Goal: Check status: Check status

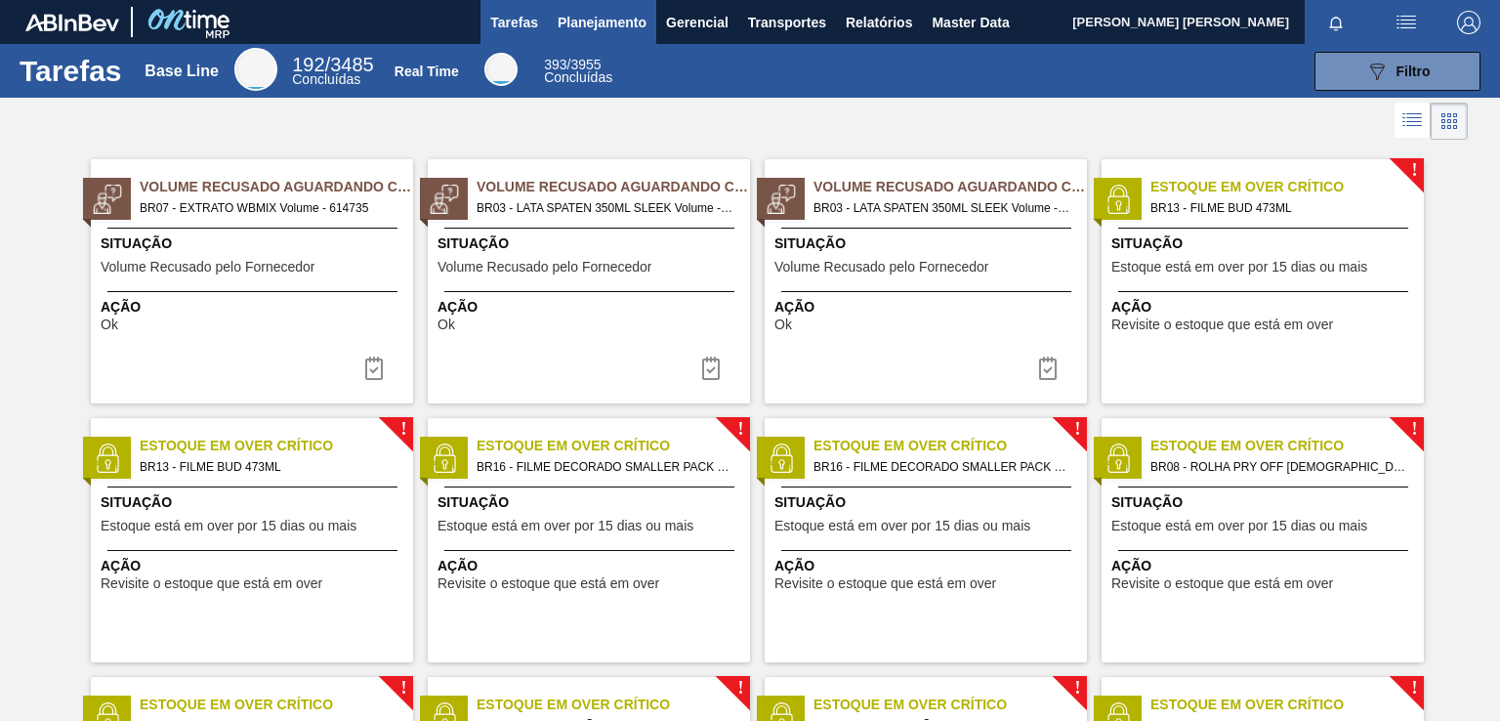
click at [580, 24] on span "Planejamento" at bounding box center [602, 22] width 89 height 23
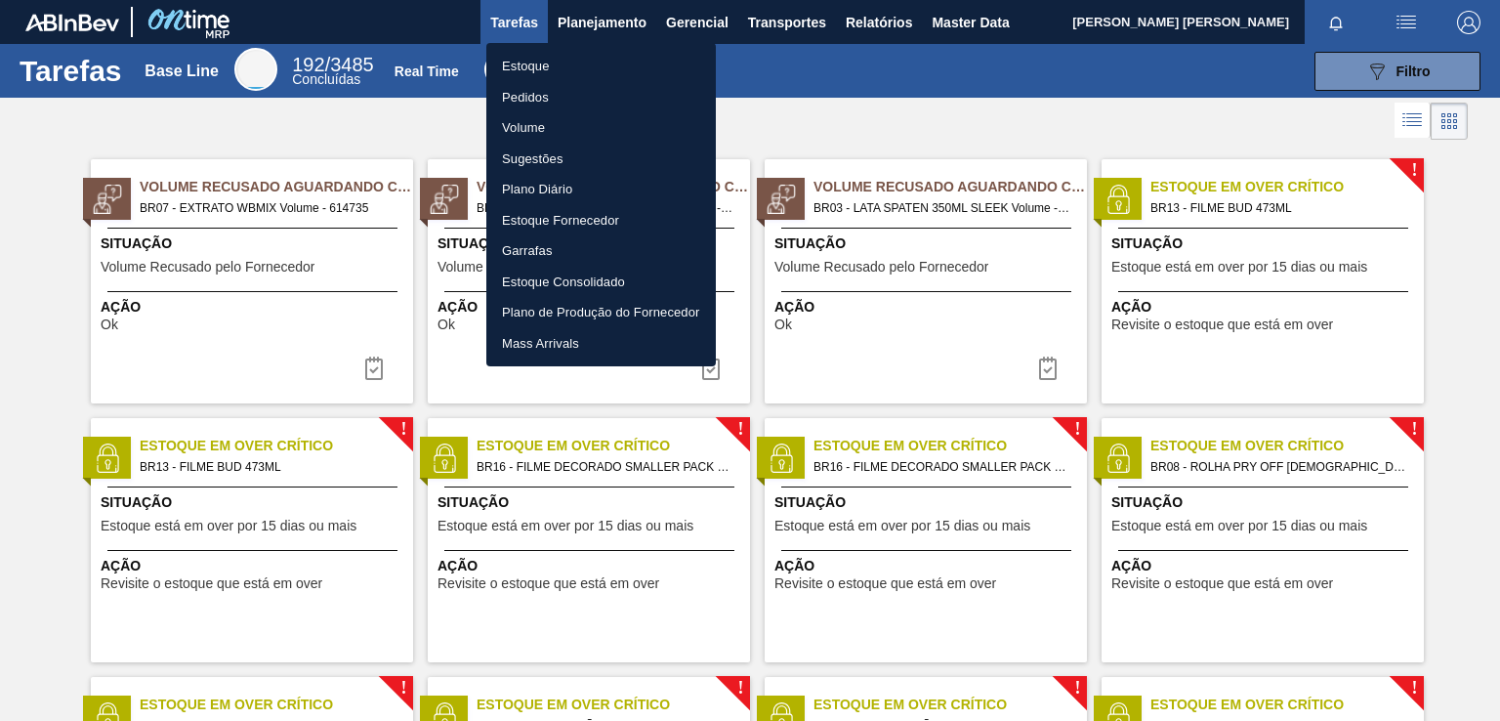
click at [529, 94] on li "Pedidos" at bounding box center [601, 97] width 230 height 31
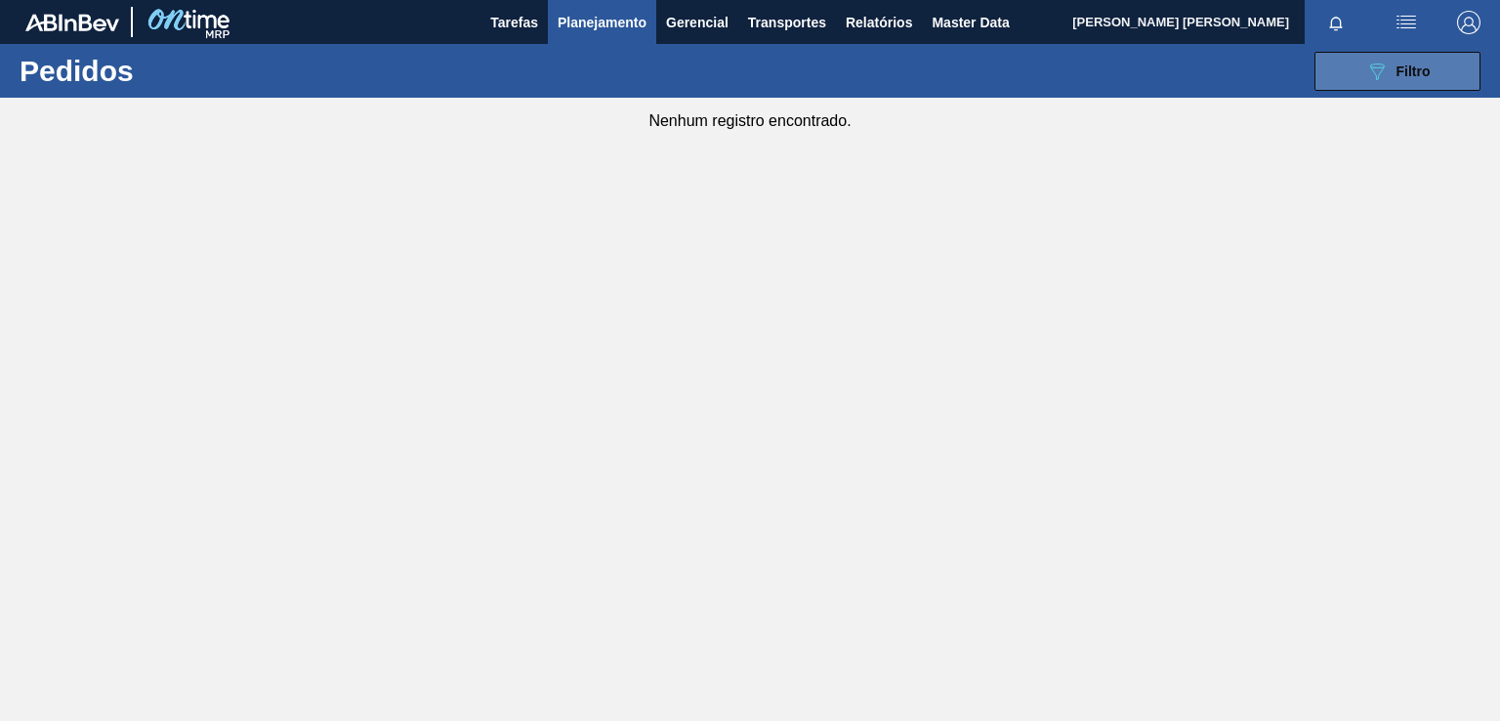
click at [1392, 72] on div "089F7B8B-B2A5-4AFE-B5C0-19BA573D28AC Filtro" at bounding box center [1397, 71] width 65 height 23
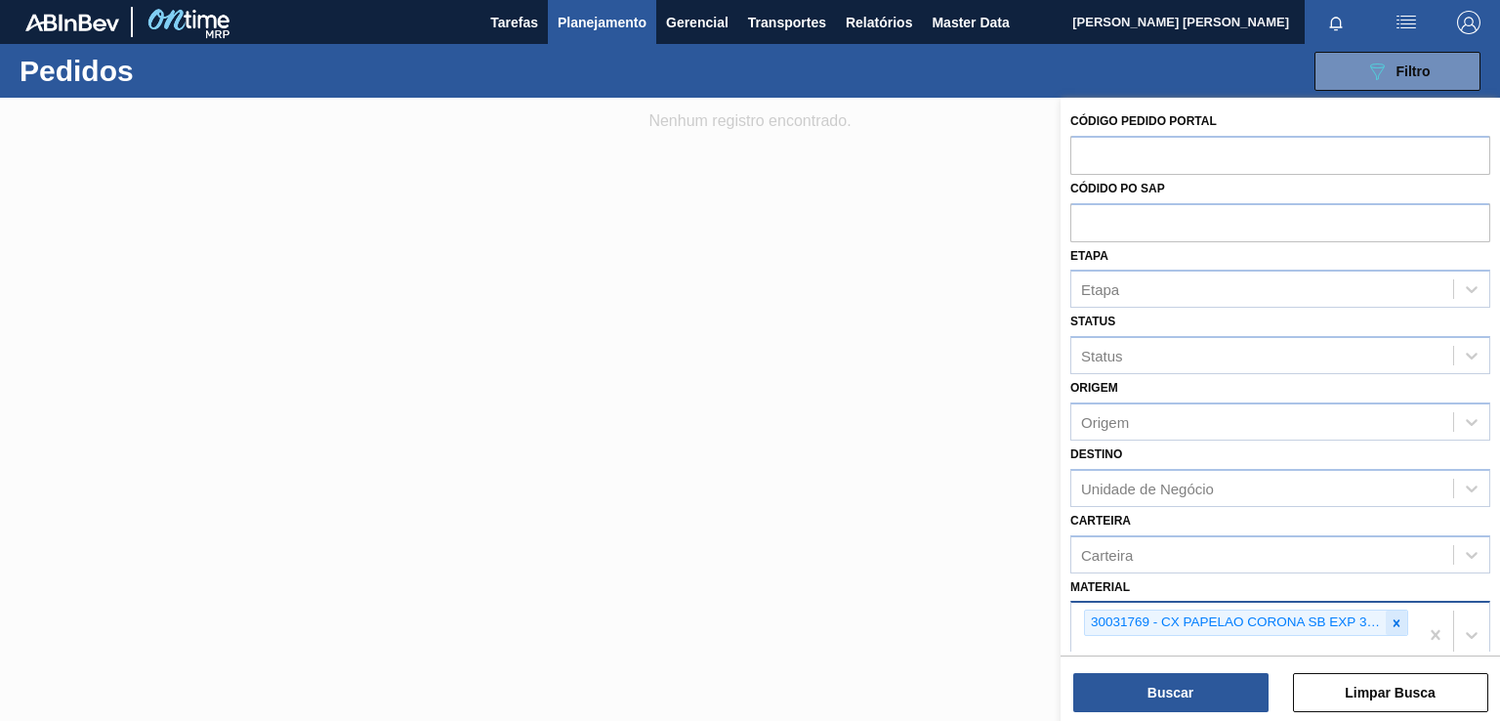
click at [1395, 619] on icon at bounding box center [1397, 622] width 7 height 7
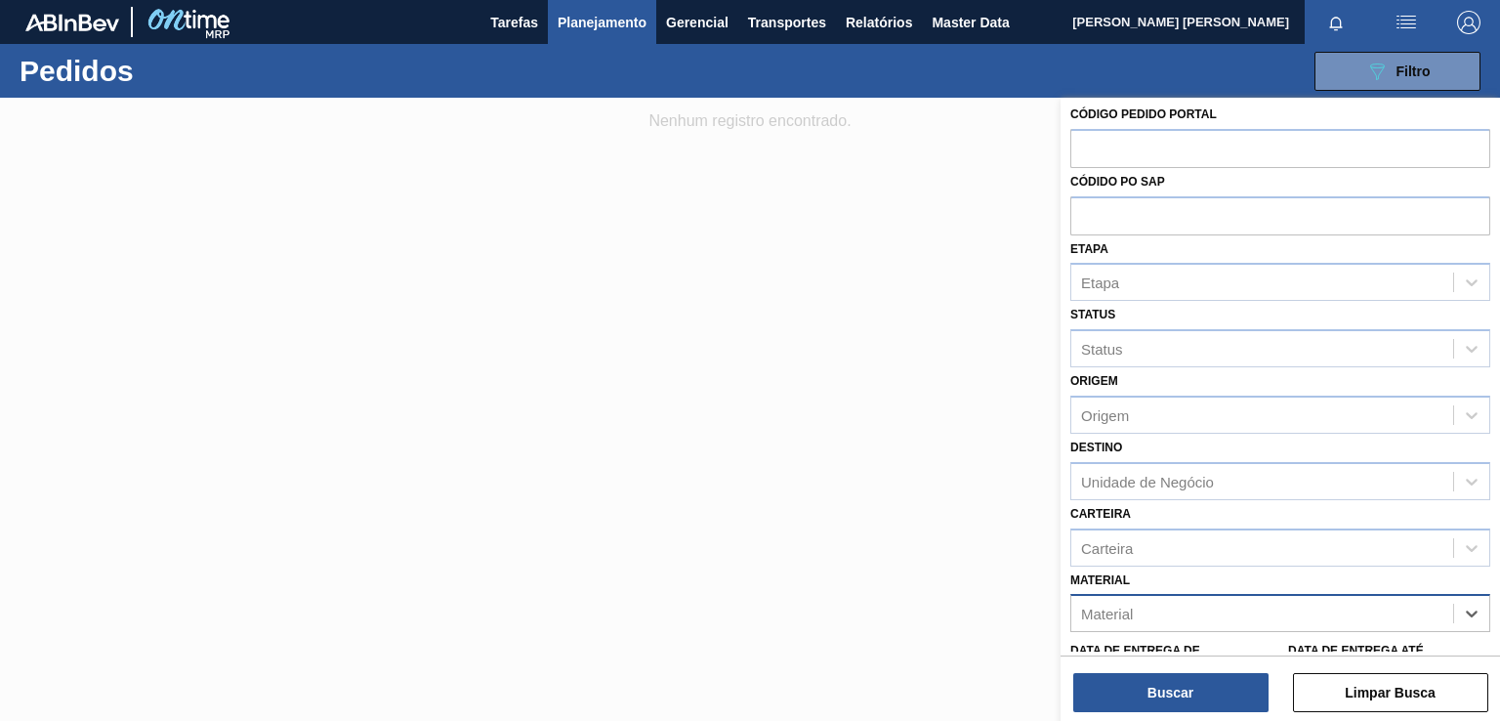
paste input "30029055"
type input "30029055"
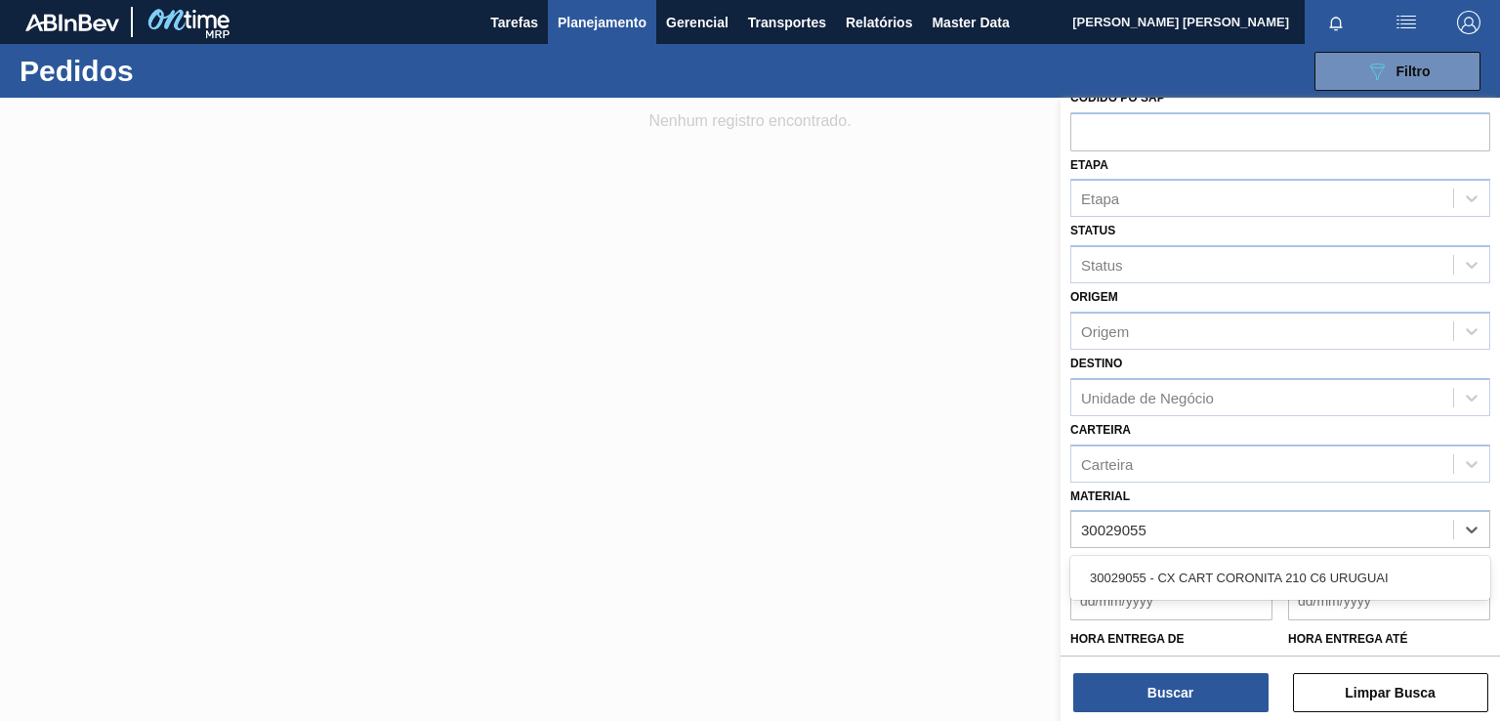
scroll to position [172, 0]
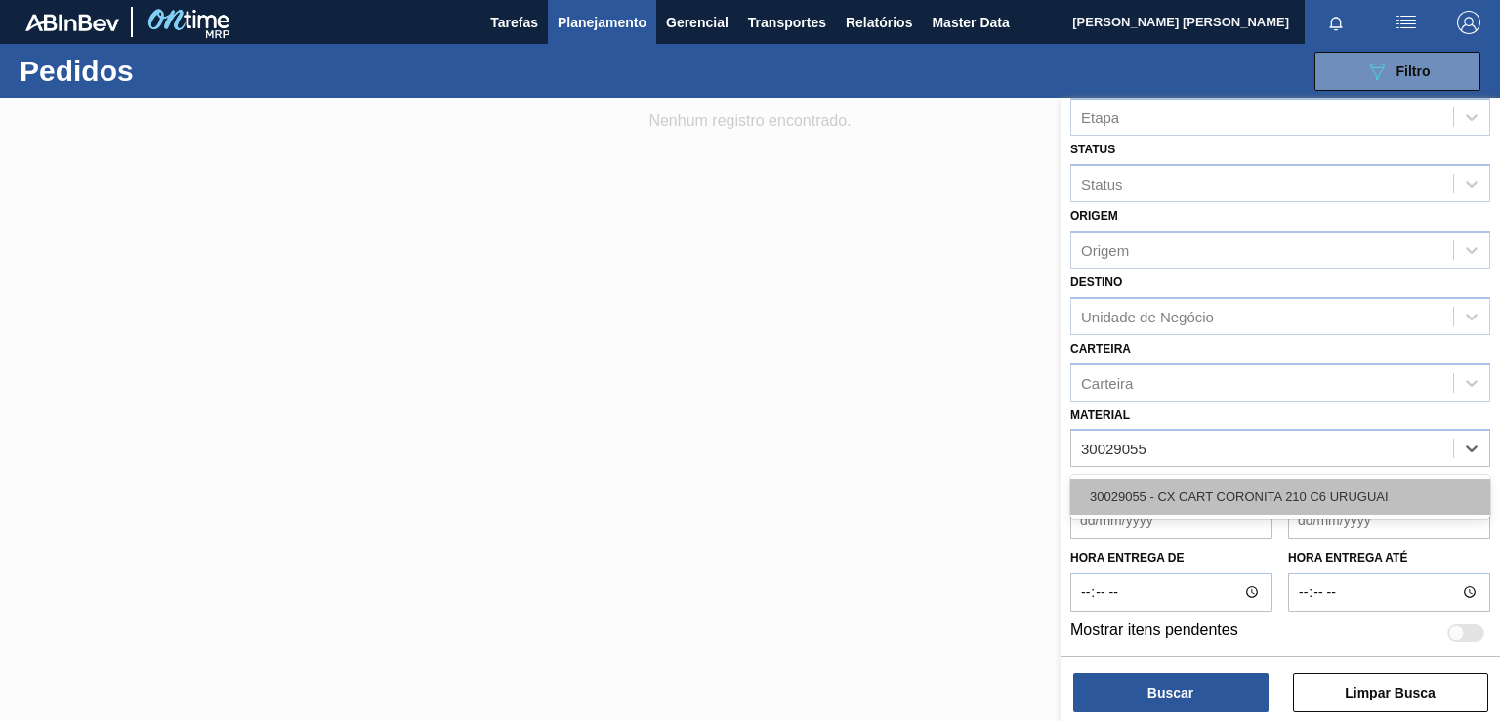
click at [1164, 497] on div "30029055 - CX CART CORONITA 210 C6 URUGUAI" at bounding box center [1280, 497] width 420 height 36
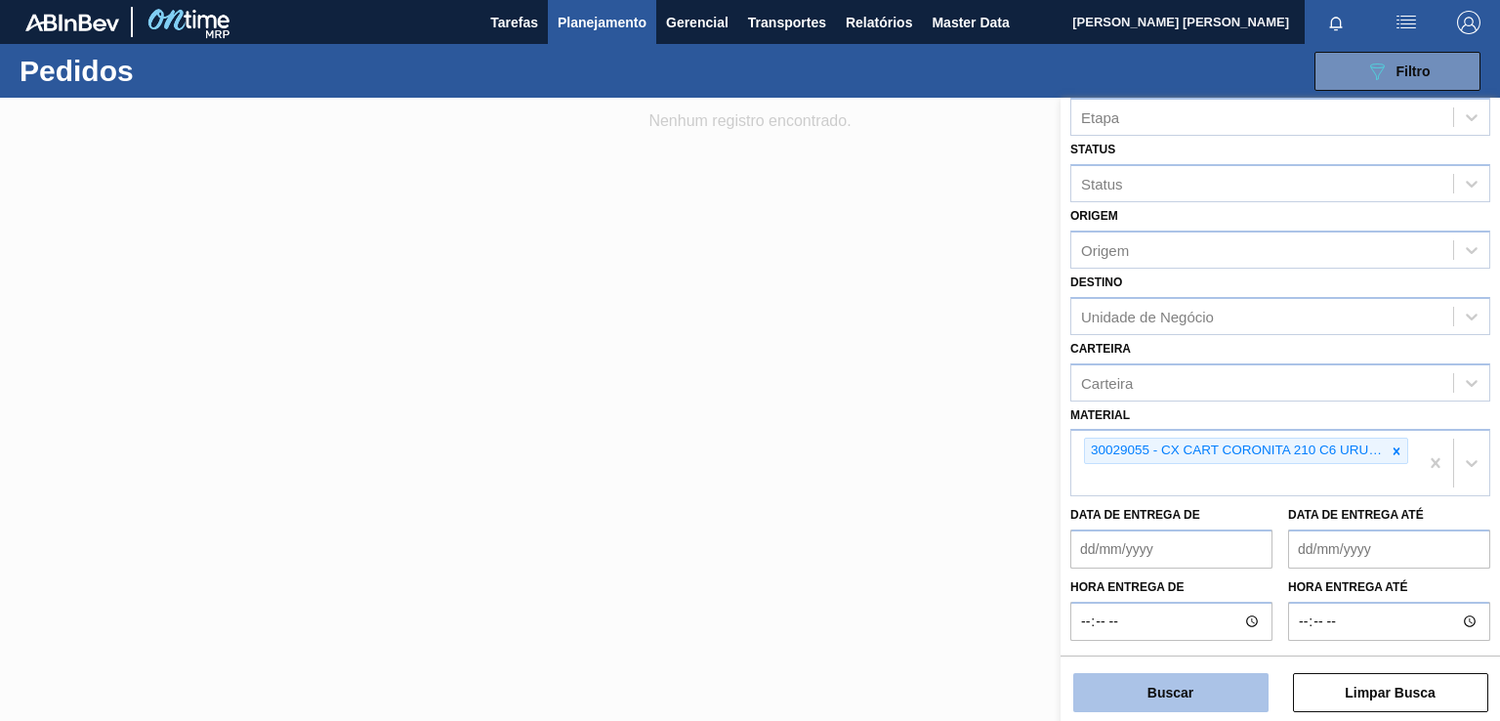
click at [1145, 708] on button "Buscar" at bounding box center [1170, 692] width 195 height 39
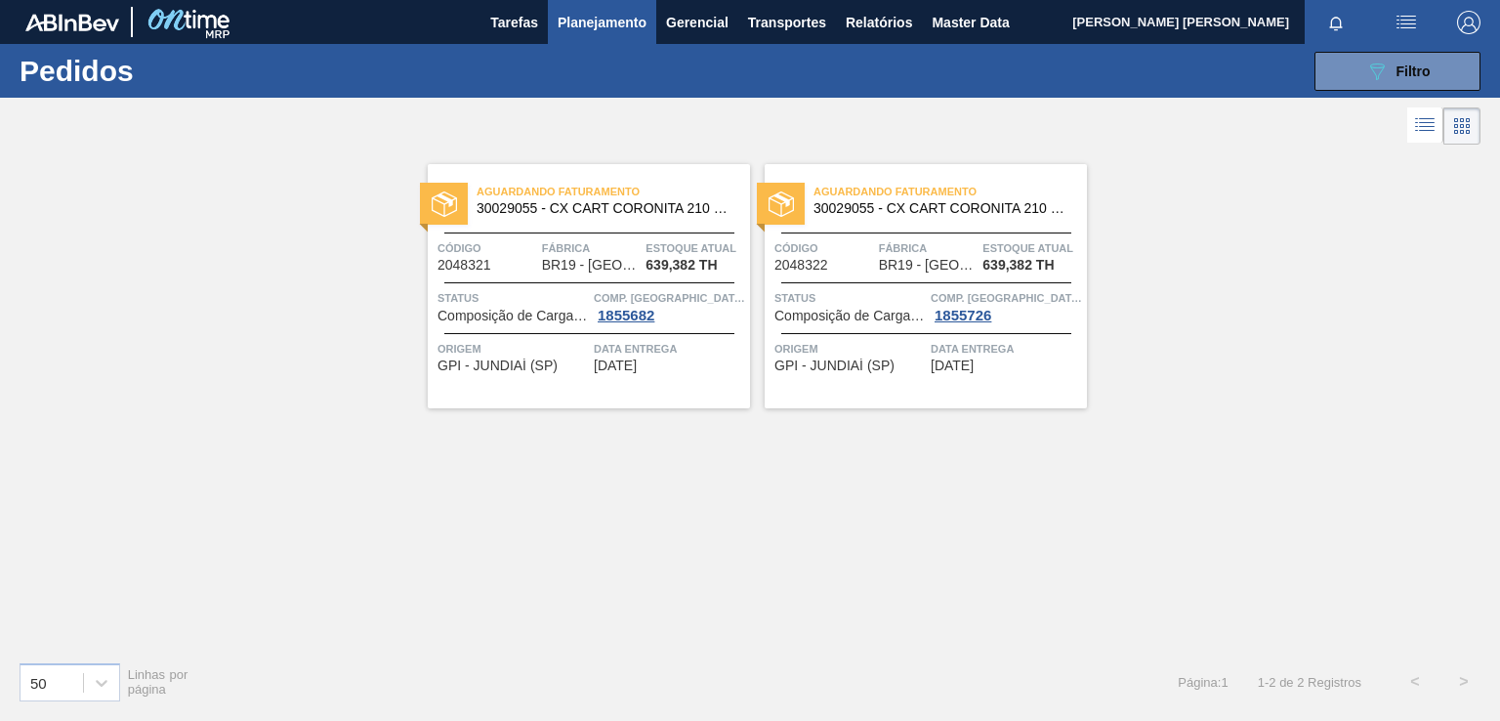
click at [973, 376] on div "Aguardando Faturamento 30029055 - CX CART CORONITA 210 C6 URUGUAI Código 204832…" at bounding box center [926, 286] width 322 height 244
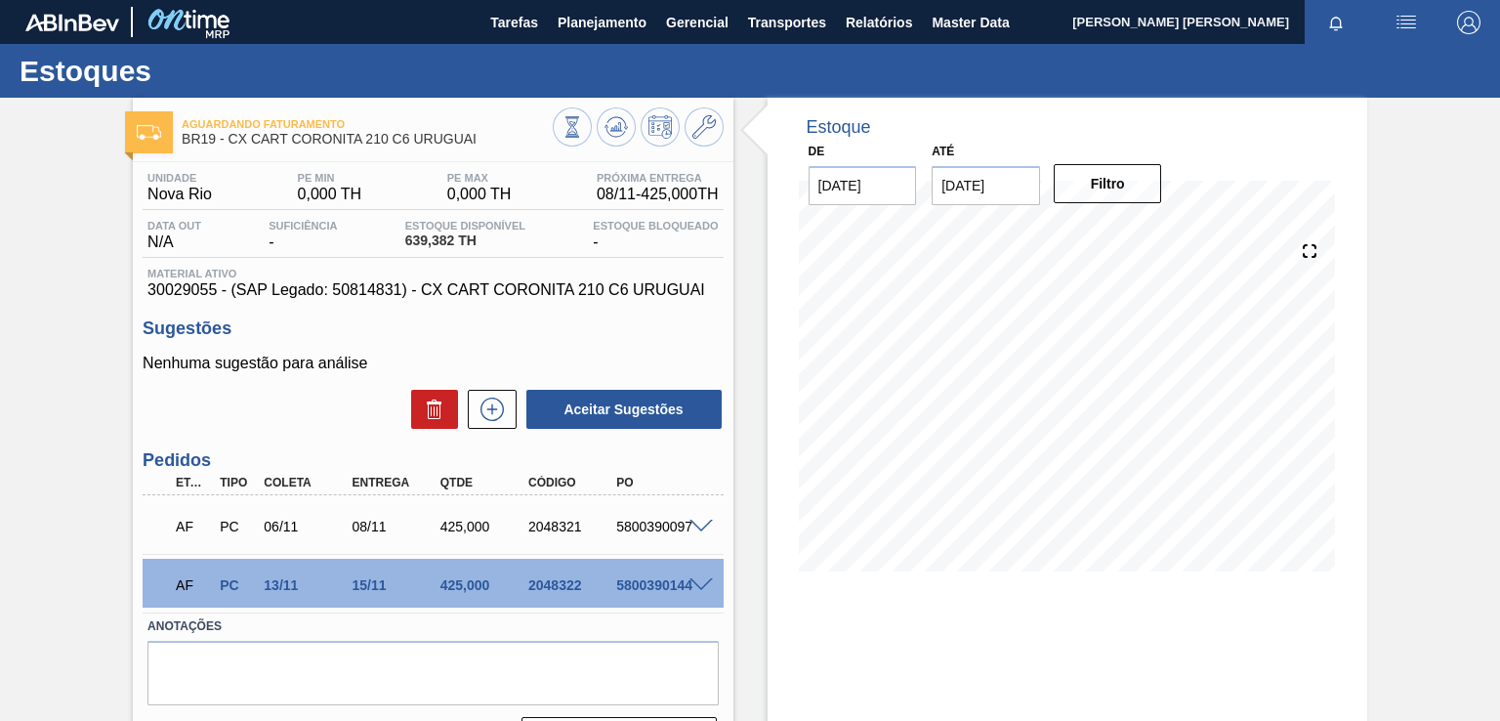
click at [531, 338] on h3 "Sugestões" at bounding box center [433, 328] width 580 height 21
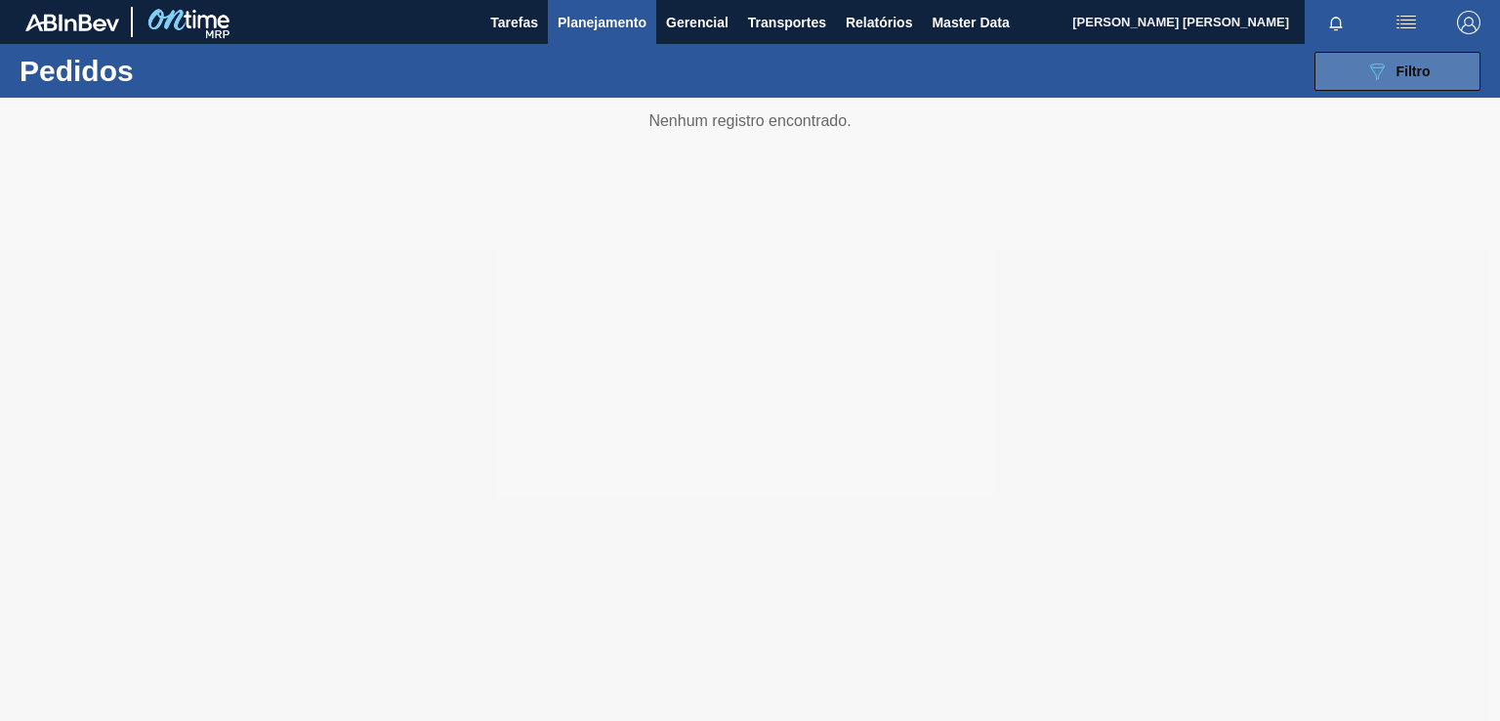
click at [1363, 68] on button "089F7B8B-B2A5-4AFE-B5C0-19BA573D28AC Filtro" at bounding box center [1398, 71] width 166 height 39
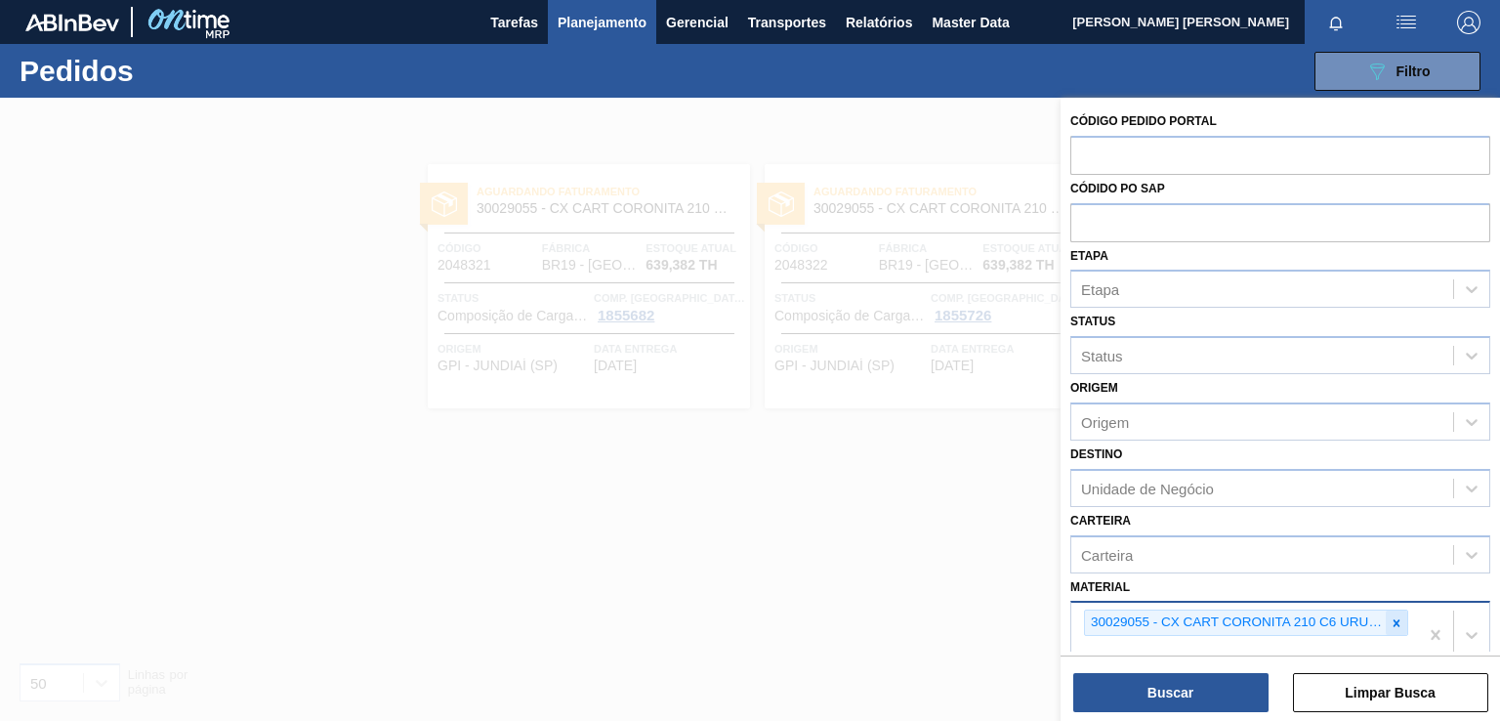
click at [1390, 619] on icon at bounding box center [1397, 623] width 14 height 14
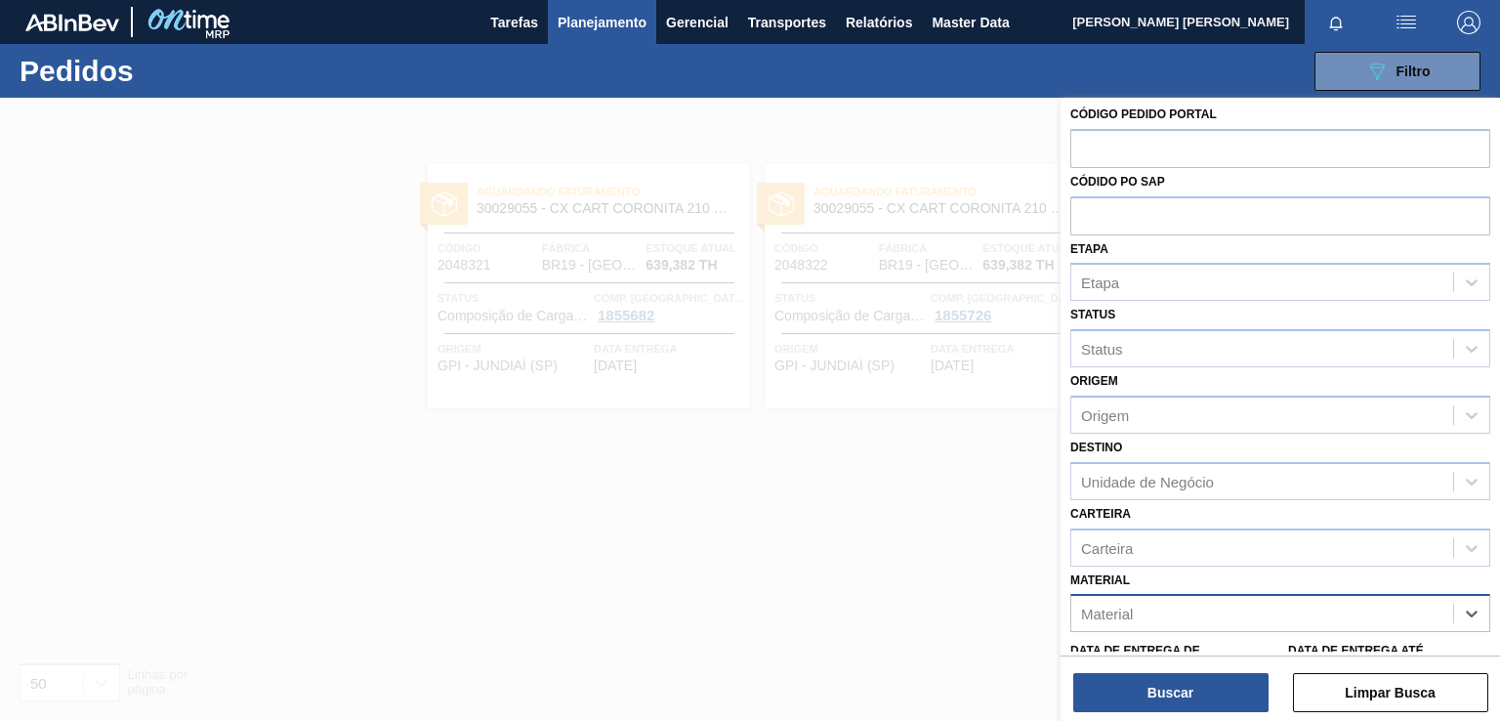
paste input "30029056"
type input "30029056"
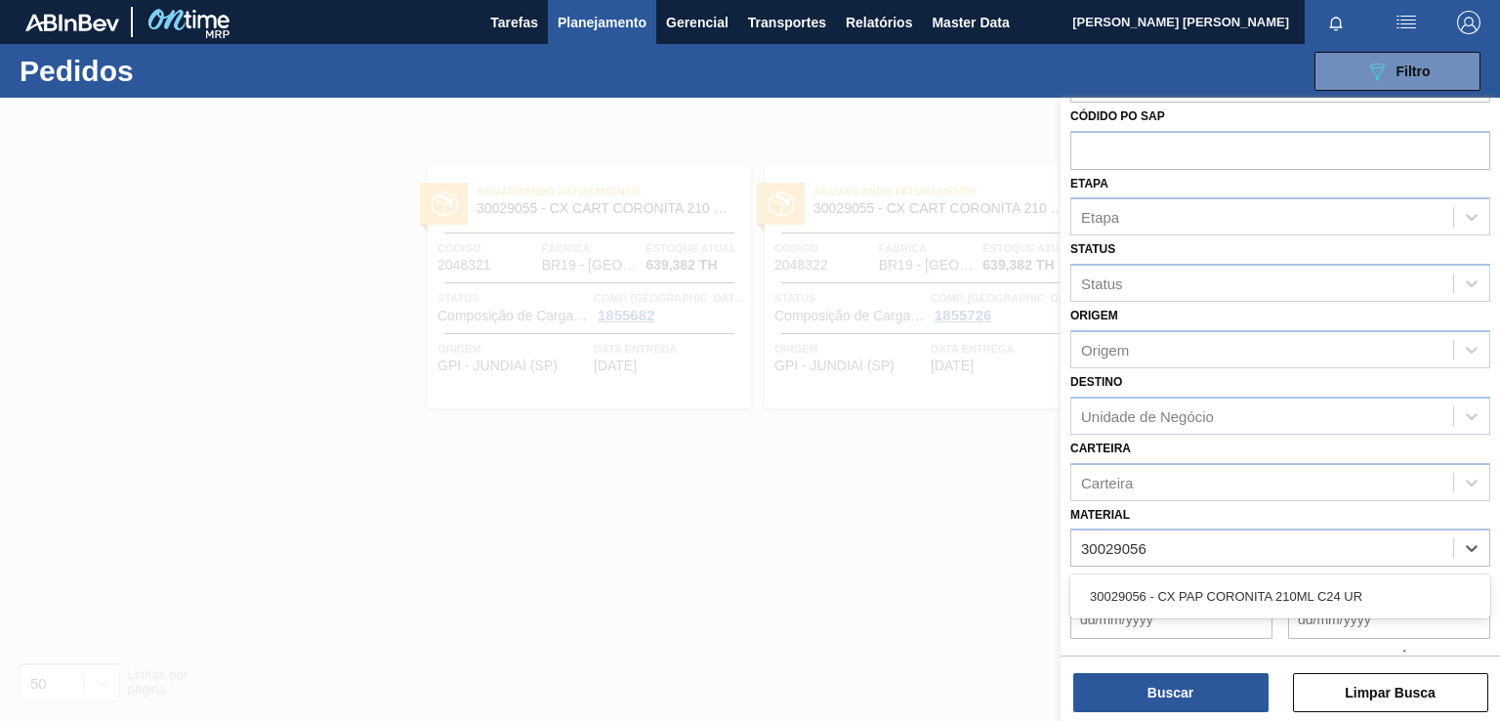
scroll to position [172, 0]
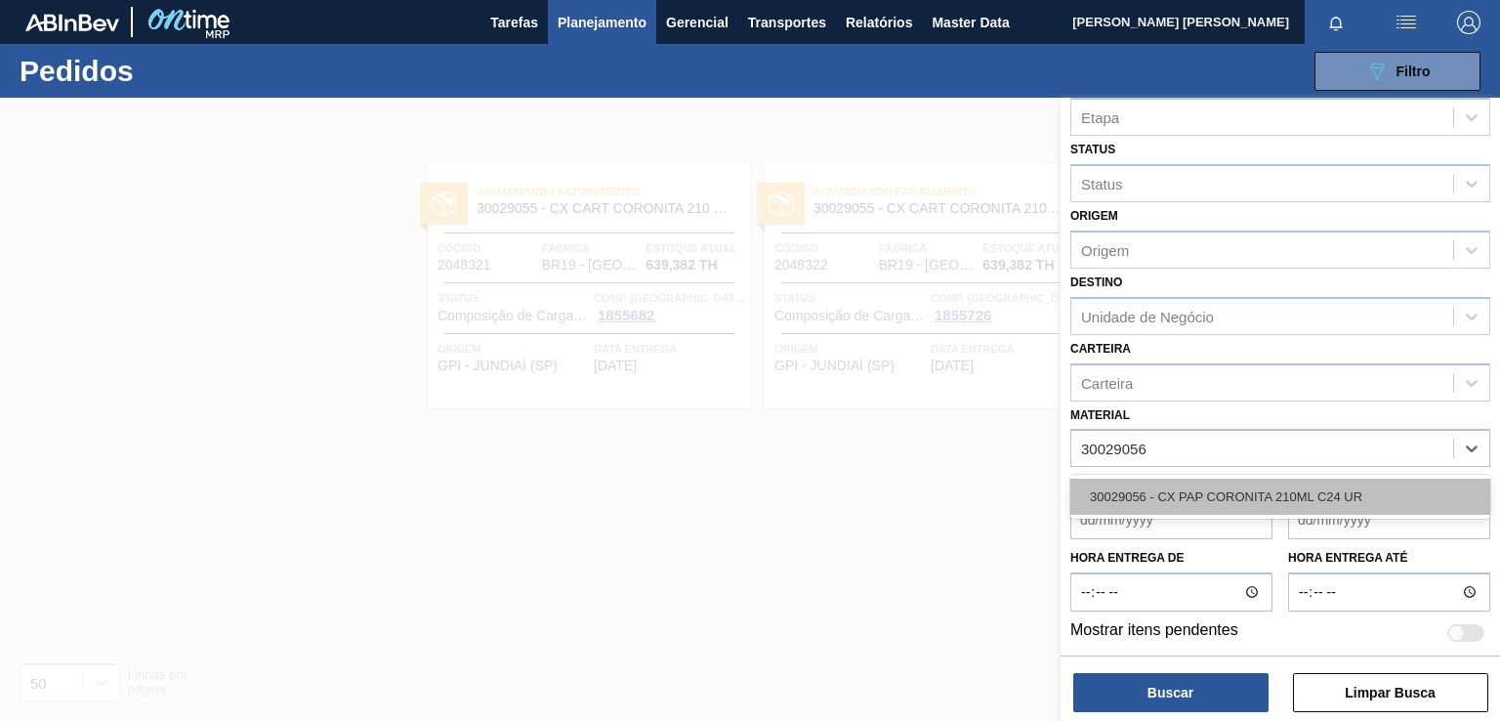
click at [1192, 483] on div "30029056 - CX PAP CORONITA 210ML C24 UR" at bounding box center [1280, 497] width 420 height 36
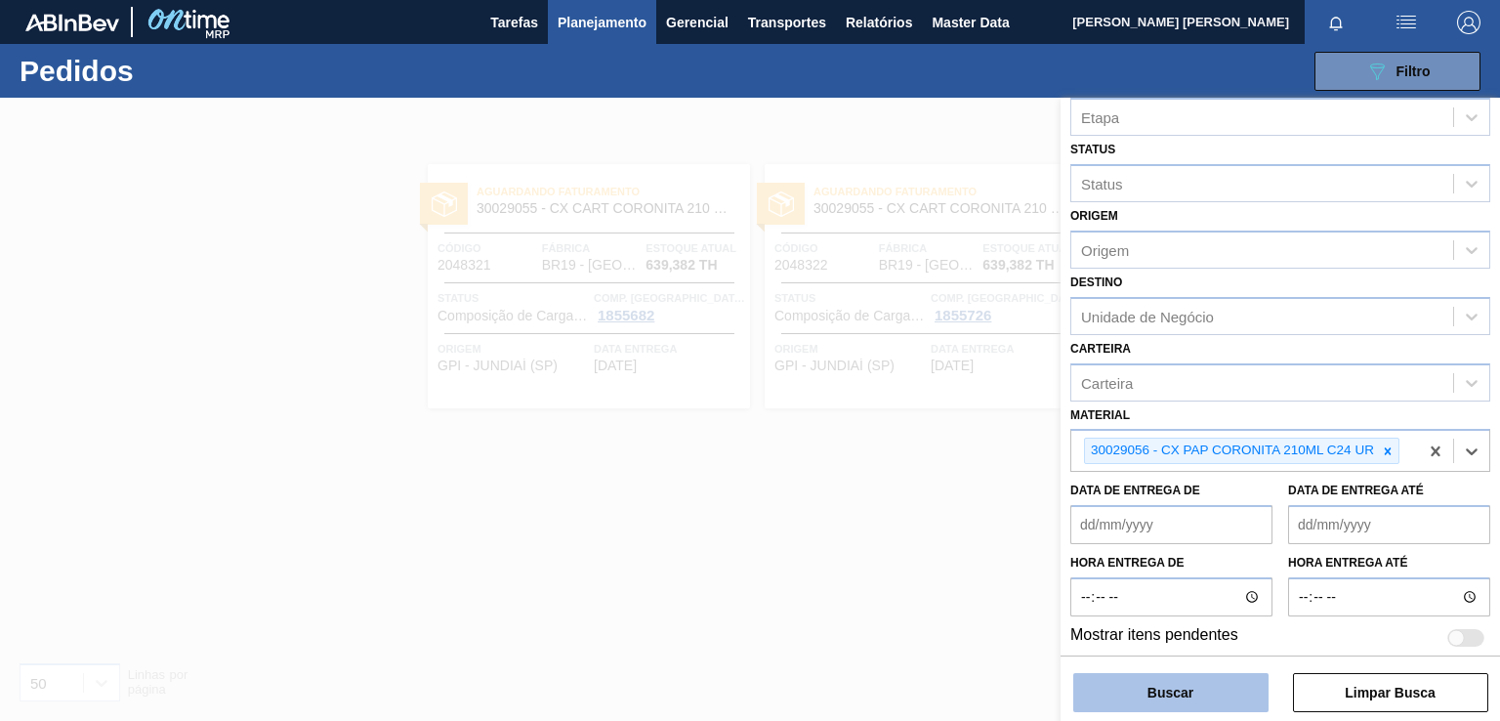
click at [1152, 694] on button "Buscar" at bounding box center [1170, 692] width 195 height 39
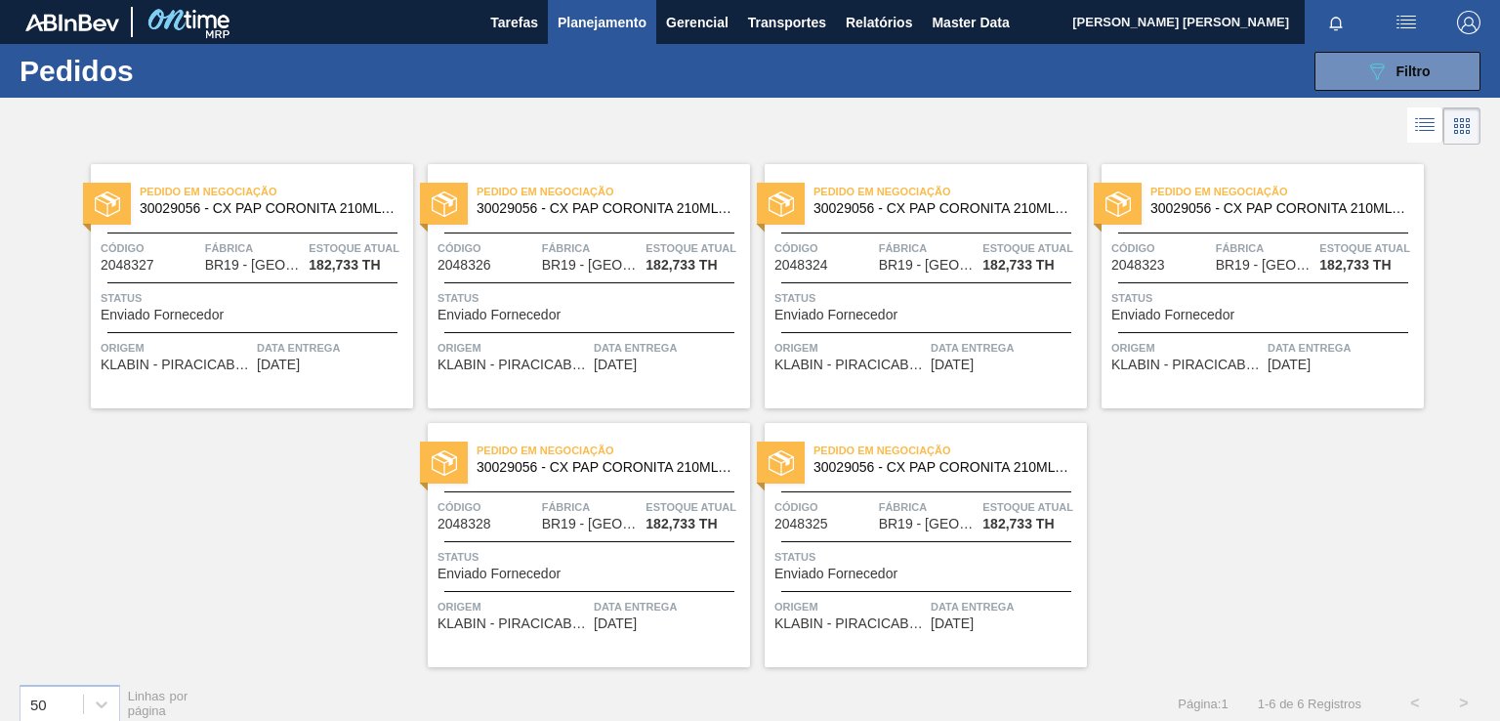
drag, startPoint x: 374, startPoint y: 177, endPoint x: 392, endPoint y: 161, distance: 23.5
click at [373, 177] on div "Pedido em Negociação 30029056 - CX PAP CORONITA 210ML C24 UR Código 2048327 Fáb…" at bounding box center [252, 286] width 322 height 244
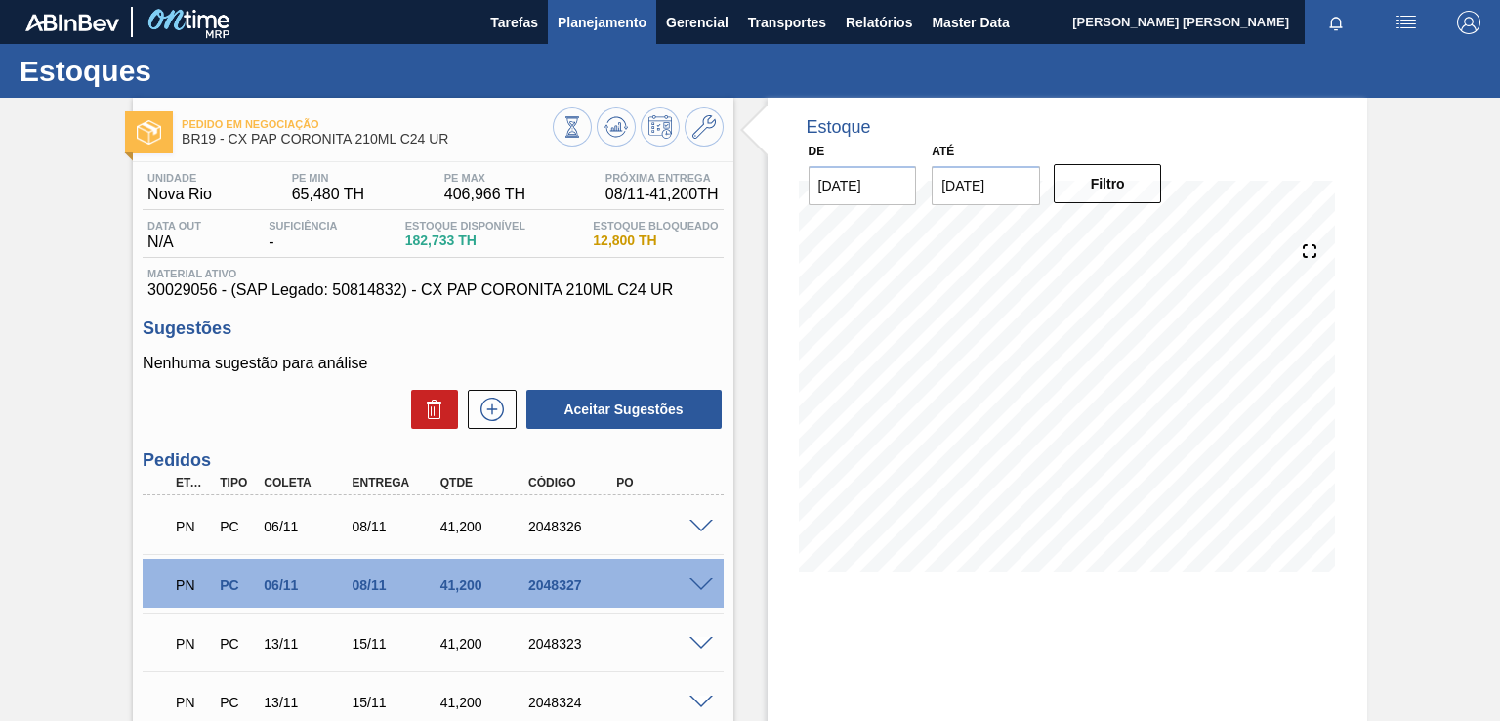
click at [608, 25] on span "Planejamento" at bounding box center [602, 22] width 89 height 23
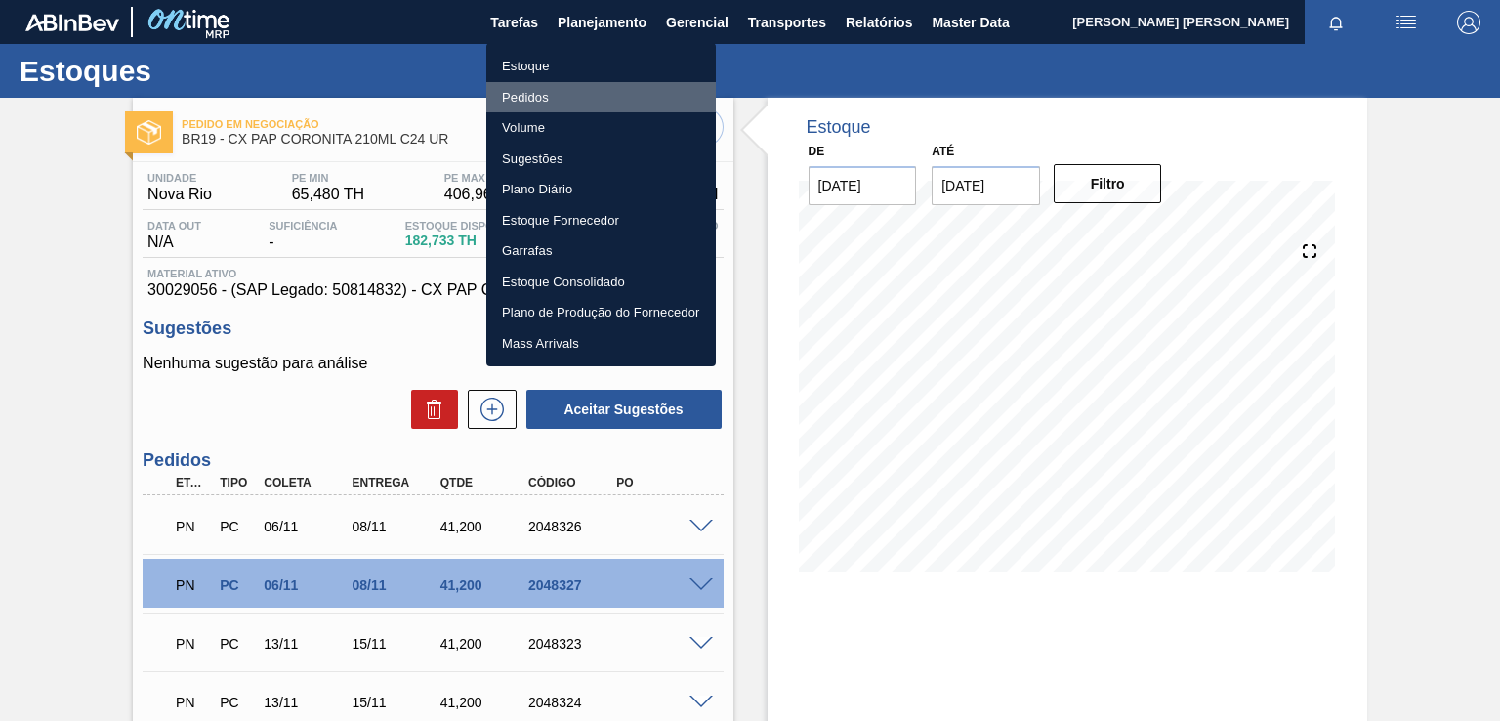
click at [547, 99] on li "Pedidos" at bounding box center [601, 97] width 230 height 31
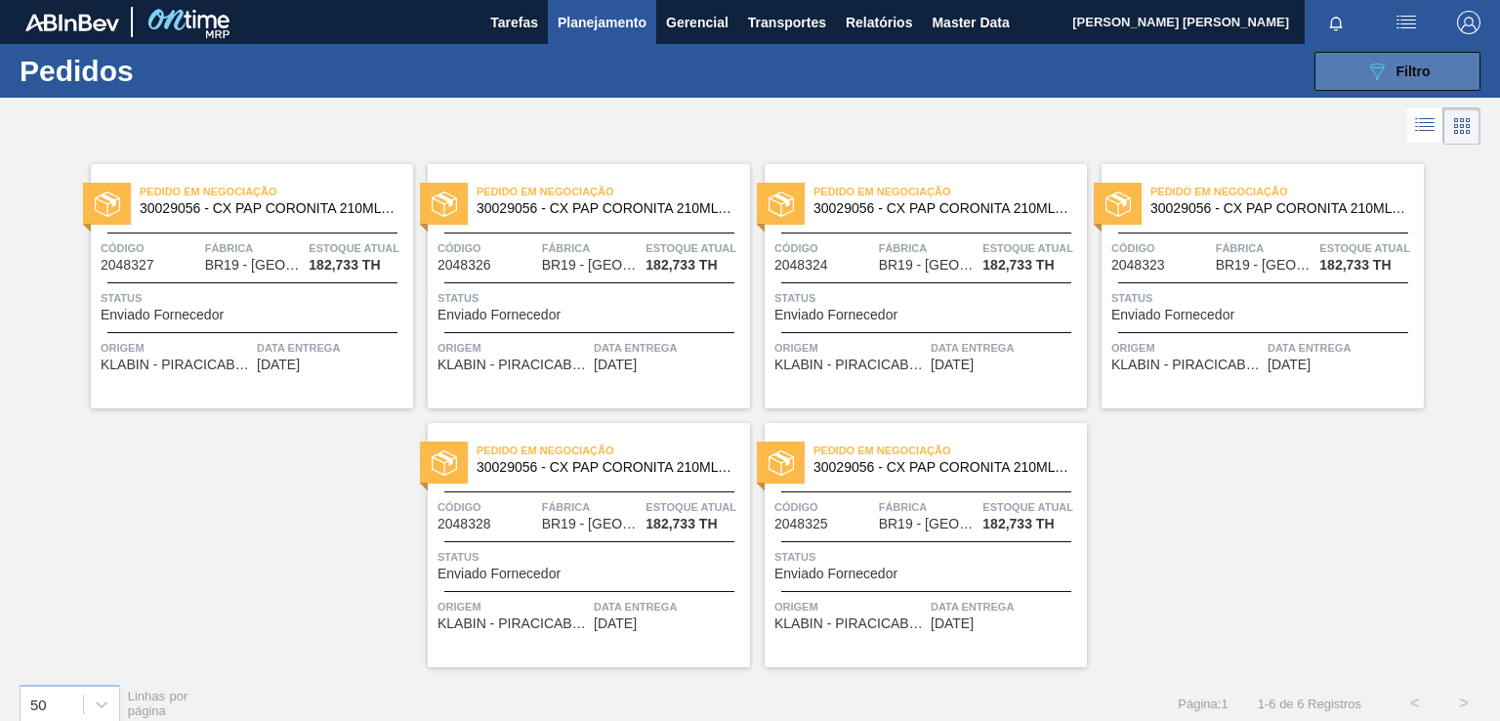
click at [1382, 66] on icon "089F7B8B-B2A5-4AFE-B5C0-19BA573D28AC" at bounding box center [1376, 71] width 23 height 23
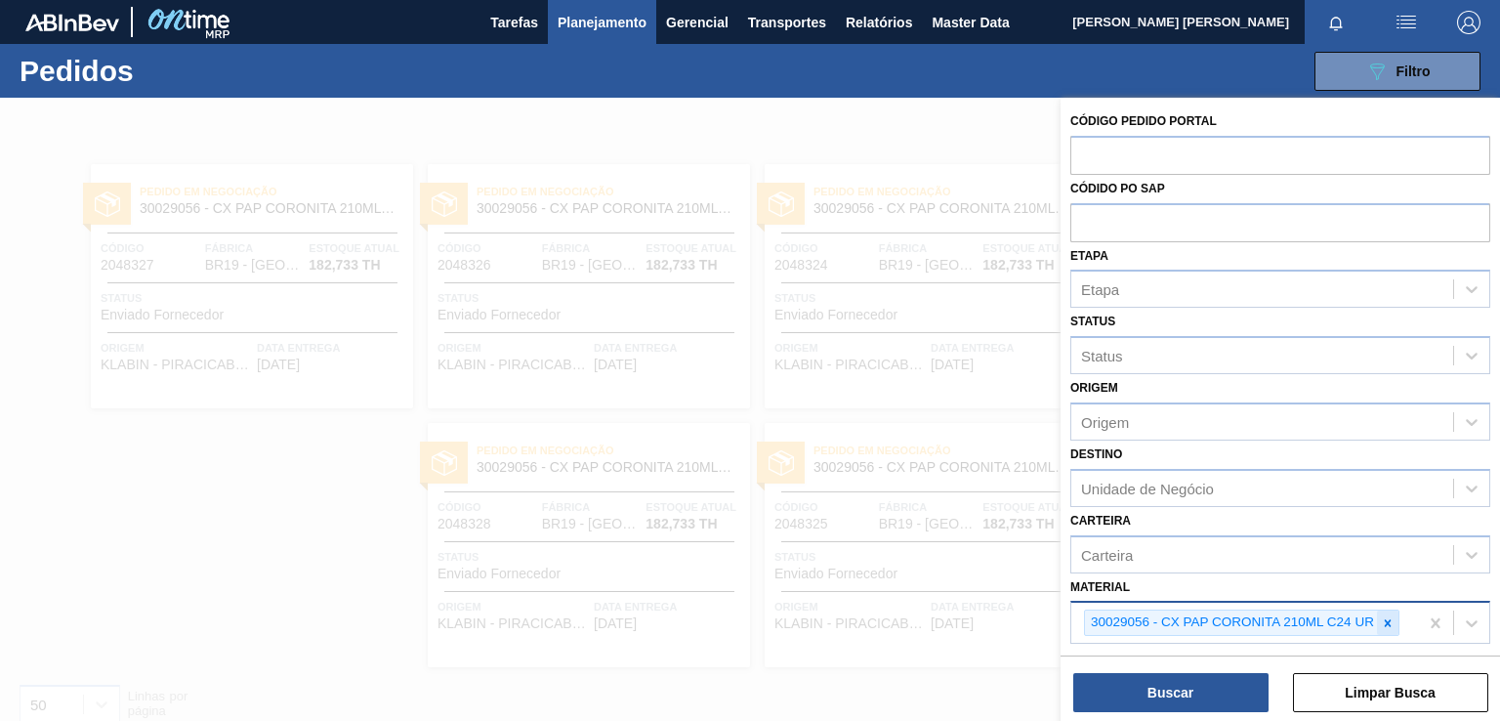
click at [1387, 621] on icon at bounding box center [1388, 623] width 14 height 14
paste input "30018372"
type input "30018372"
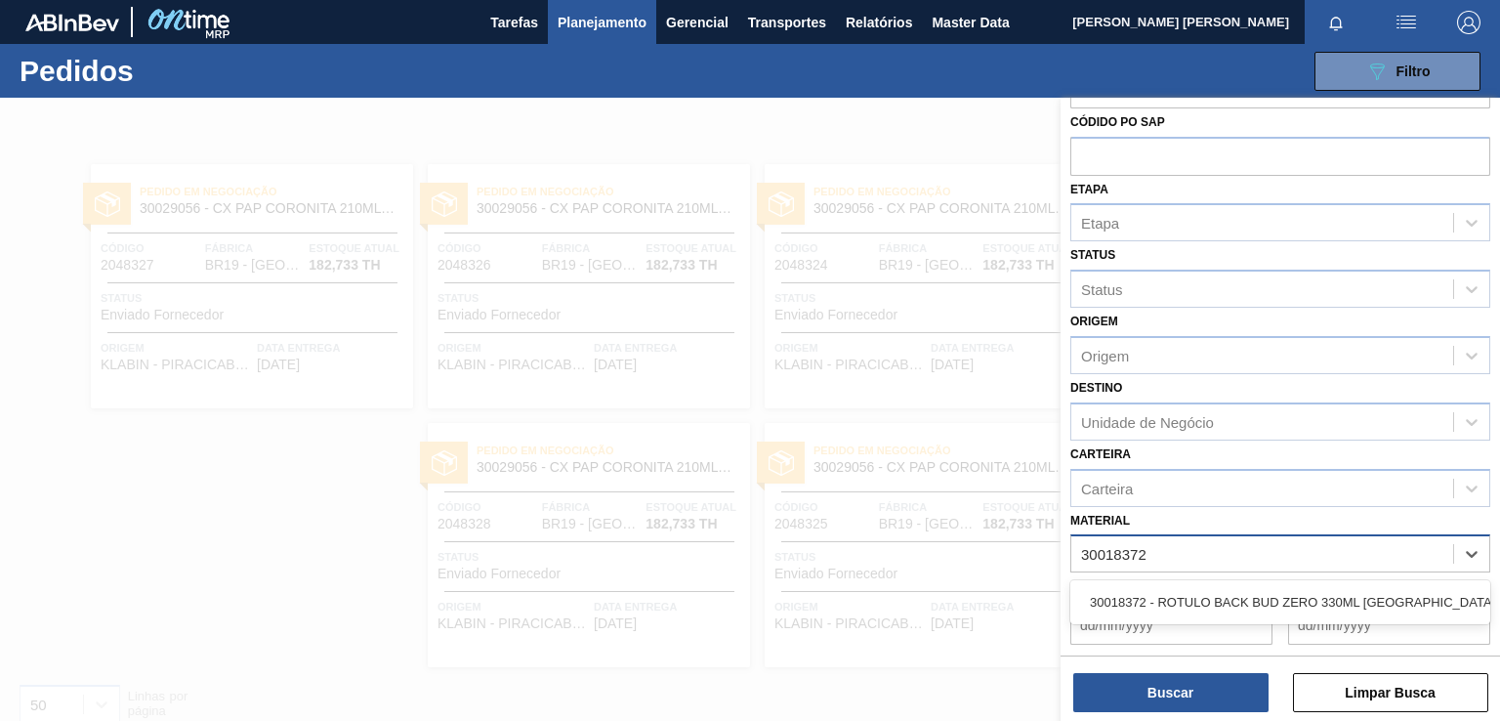
scroll to position [98, 0]
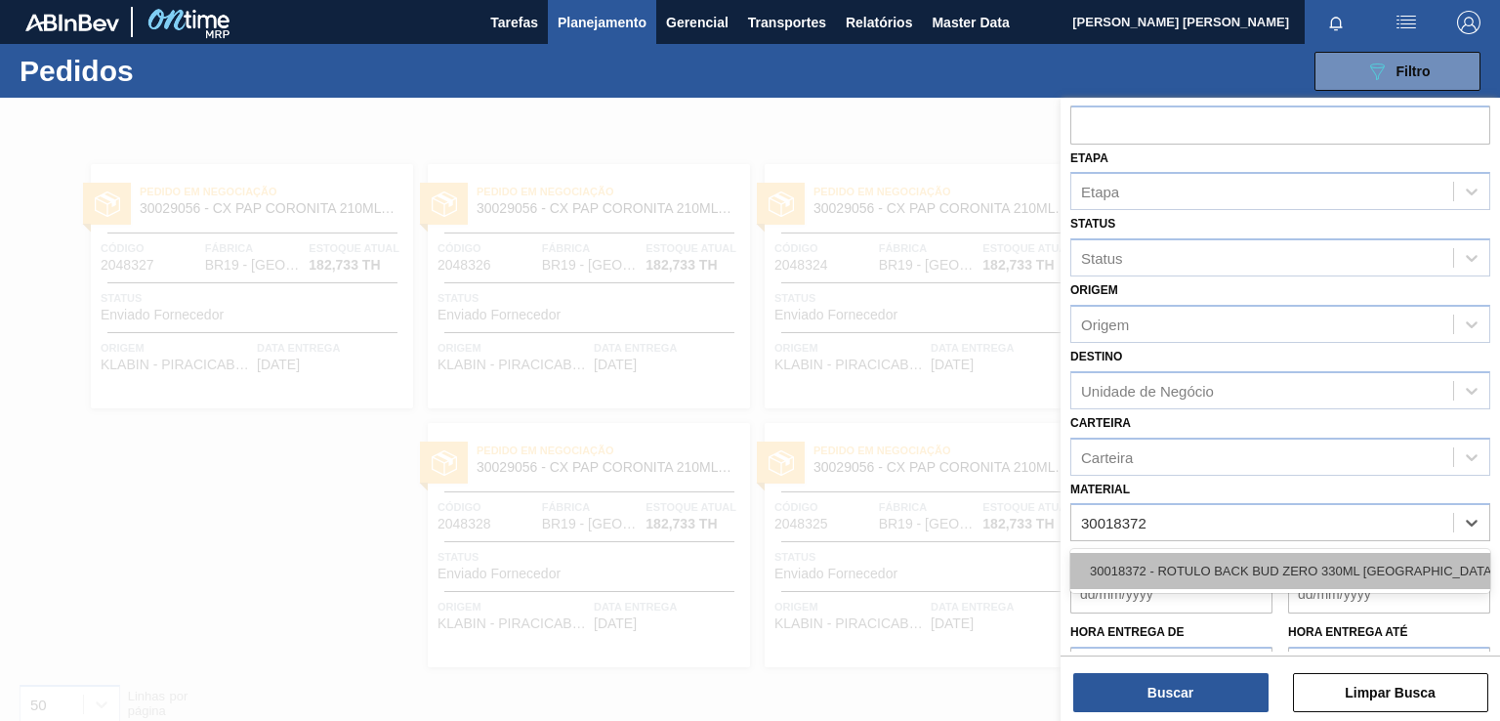
click at [1157, 574] on div "30018372 - ROTULO BACK BUD ZERO 330ML [GEOGRAPHIC_DATA] NIV23" at bounding box center [1280, 571] width 420 height 36
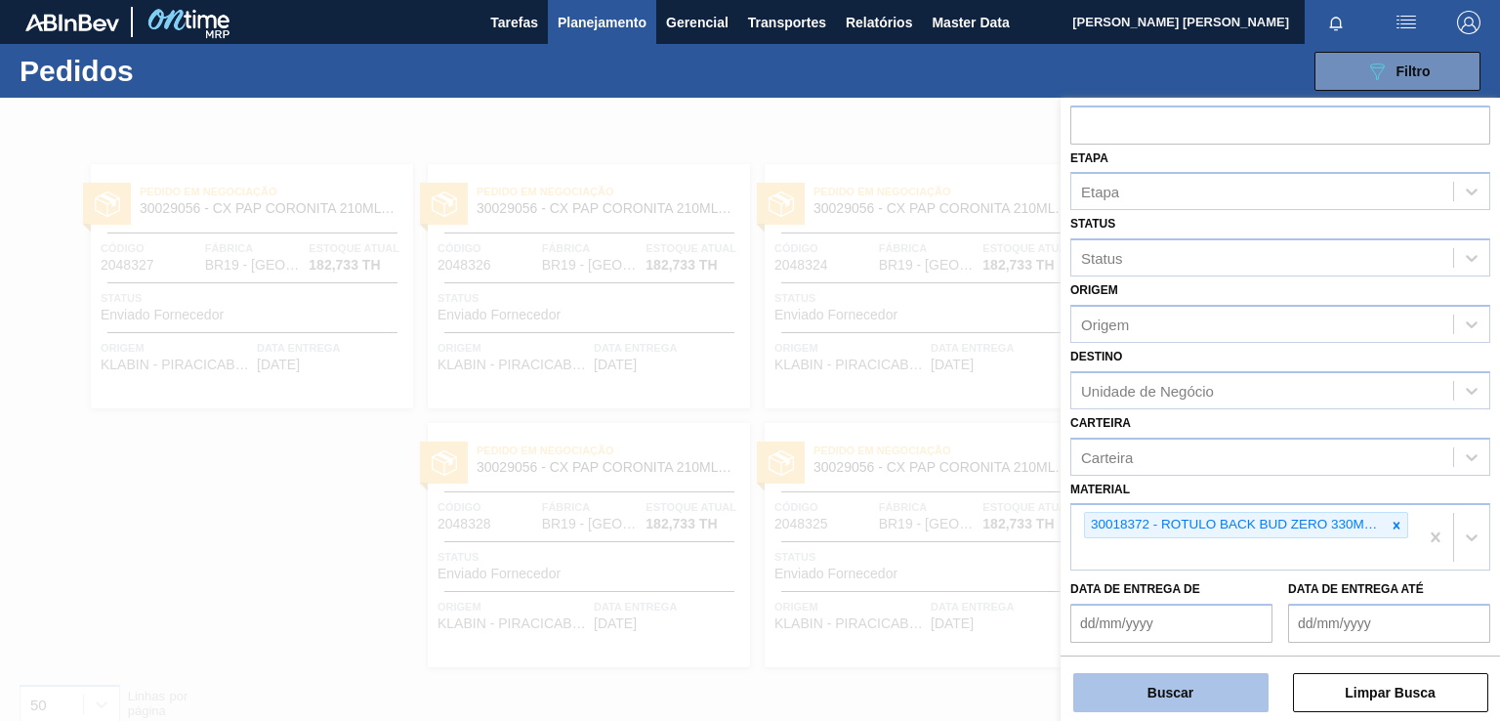
click at [1150, 692] on button "Buscar" at bounding box center [1170, 692] width 195 height 39
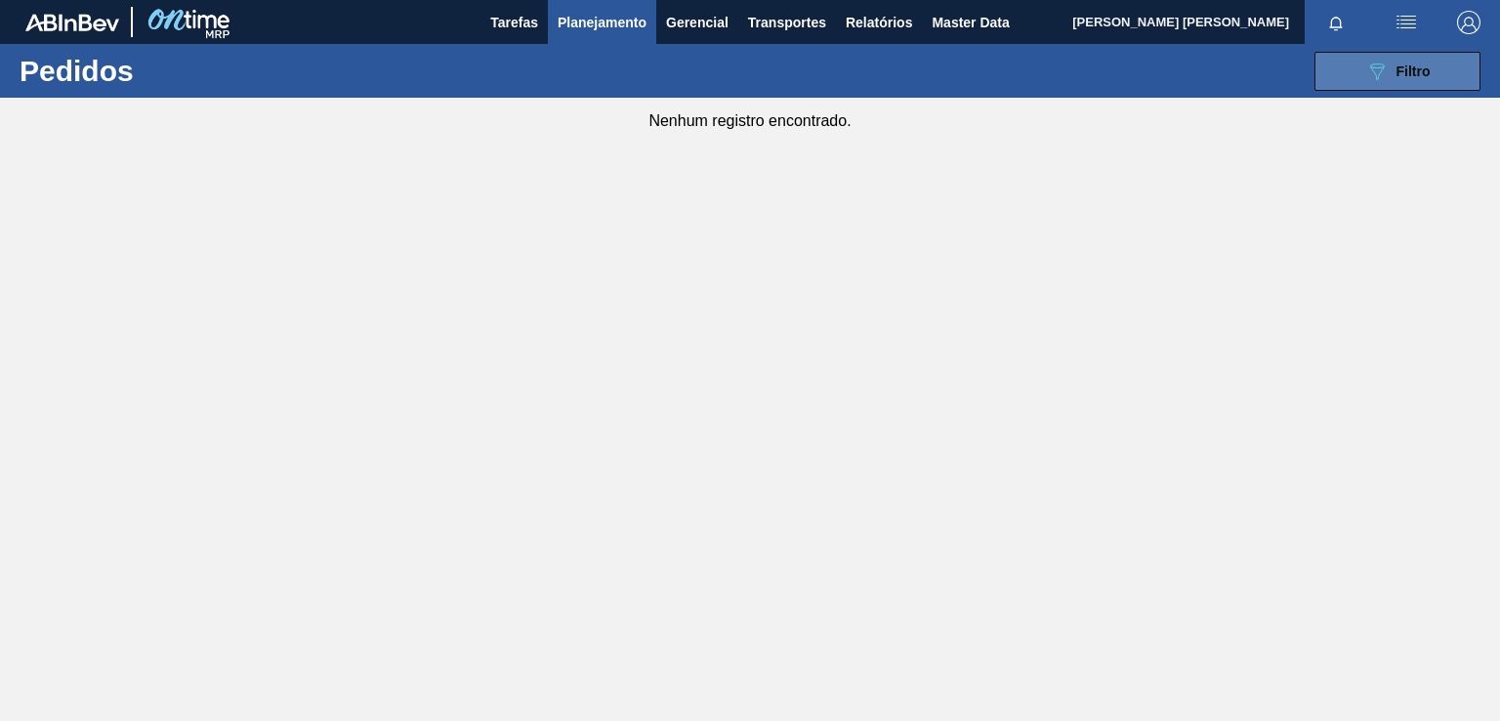
click at [1380, 67] on icon at bounding box center [1377, 71] width 15 height 17
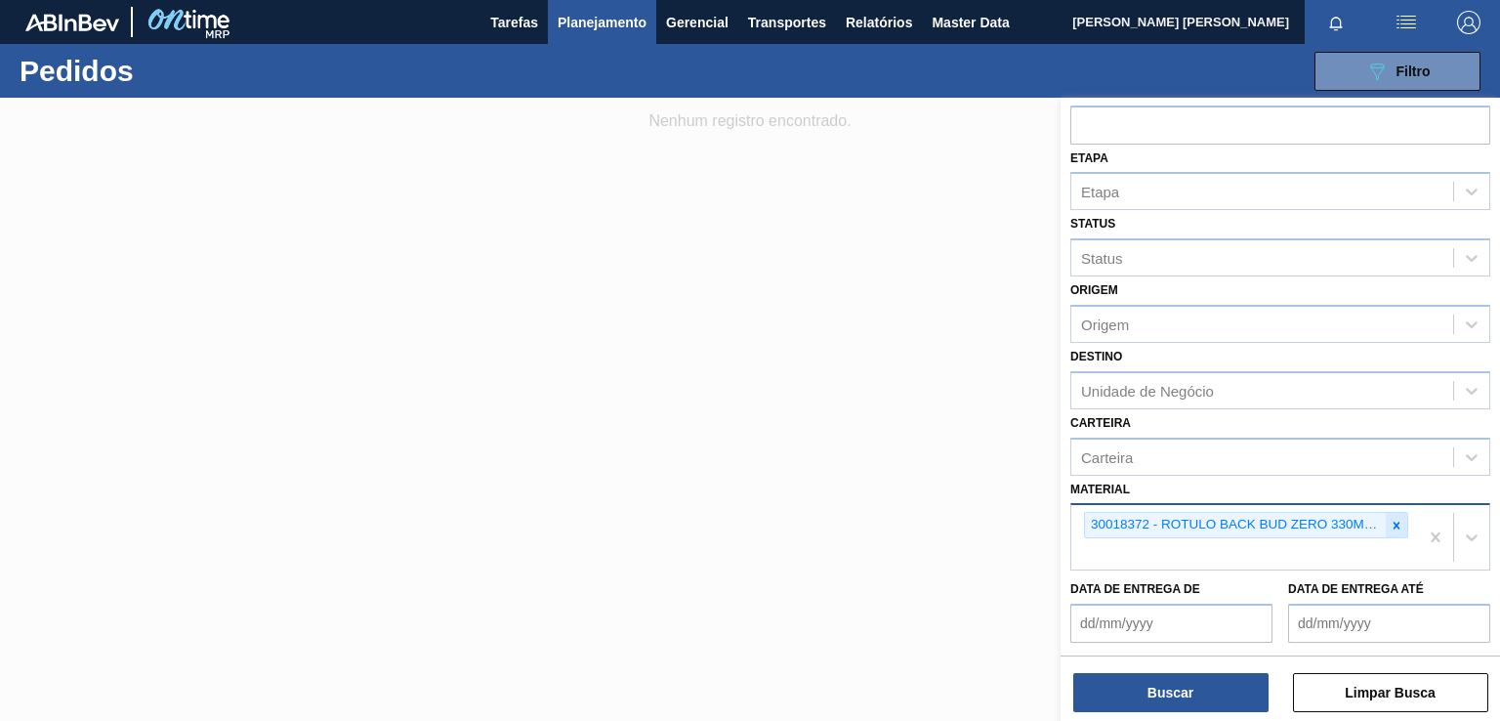
click at [1391, 520] on icon at bounding box center [1397, 526] width 14 height 14
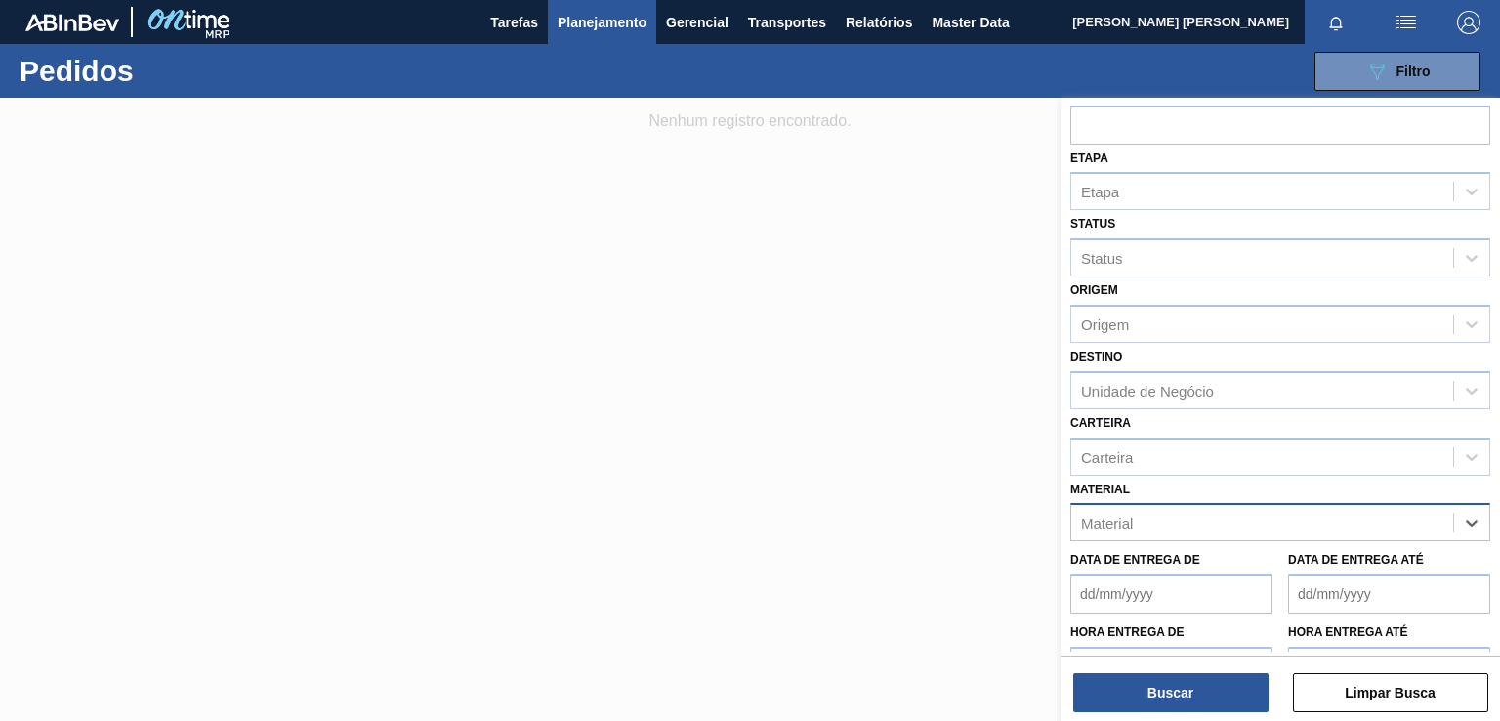
paste input "30012285"
type input "30012285"
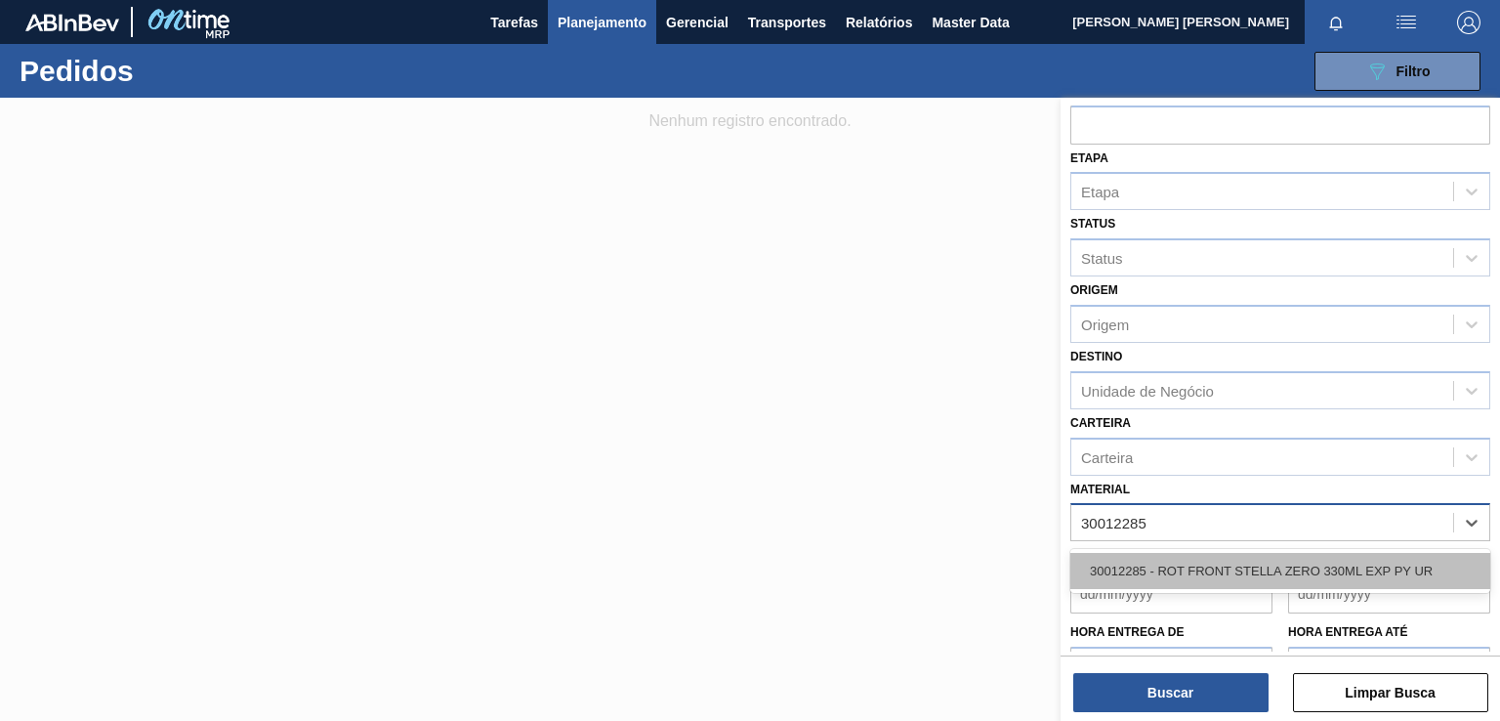
click at [1185, 566] on div "30012285 - ROT FRONT STELLA ZERO 330ML EXP PY UR" at bounding box center [1280, 571] width 420 height 36
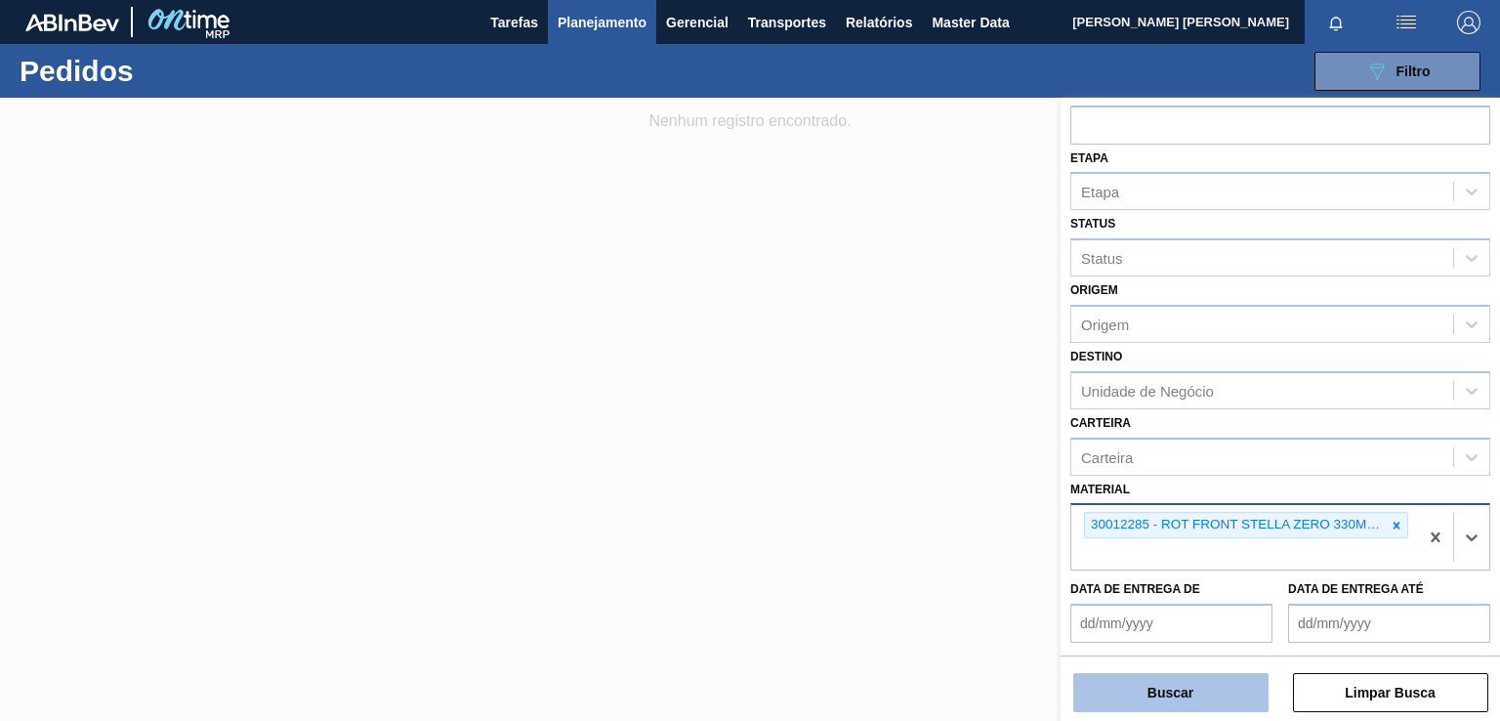
click at [1176, 689] on button "Buscar" at bounding box center [1170, 692] width 195 height 39
